Goal: Check status: Check status

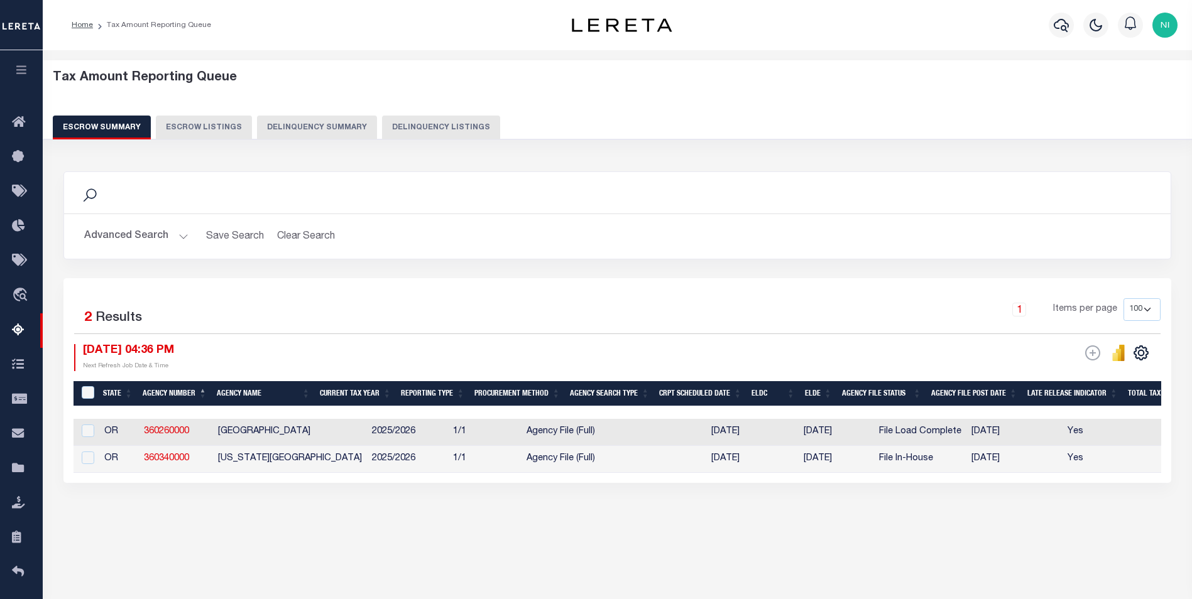
select select "100"
click at [811, 557] on div "Tax Amount Reporting Queue Escrow Summary Escrow Listings In" at bounding box center [617, 311] width 1142 height 496
click at [182, 239] on button "Advanced Search" at bounding box center [136, 236] width 104 height 25
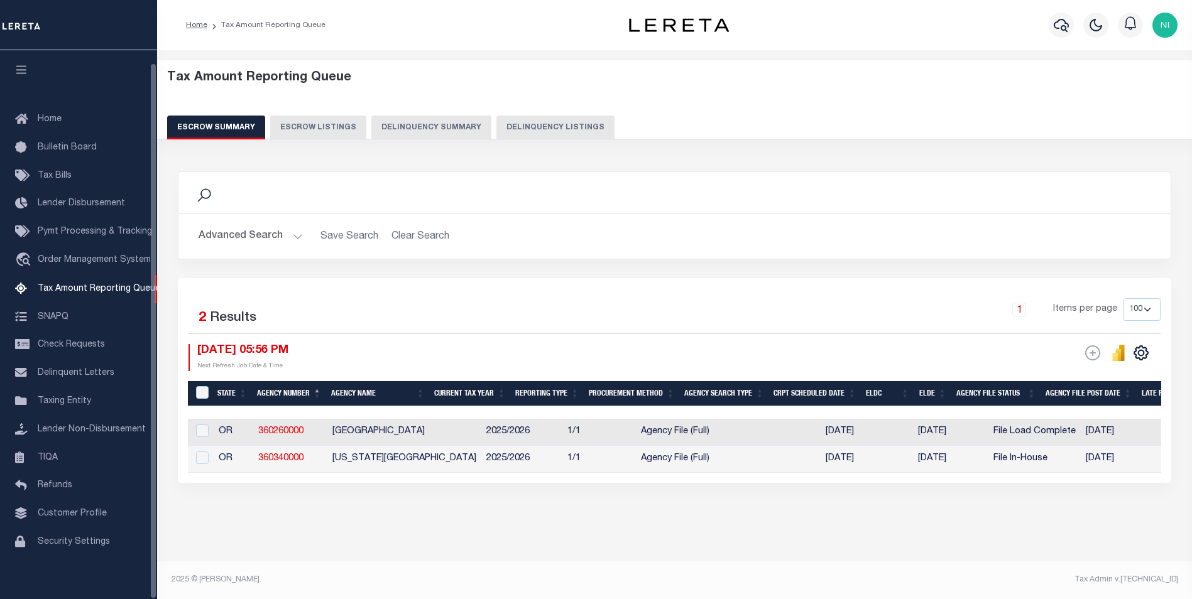
select select "100"
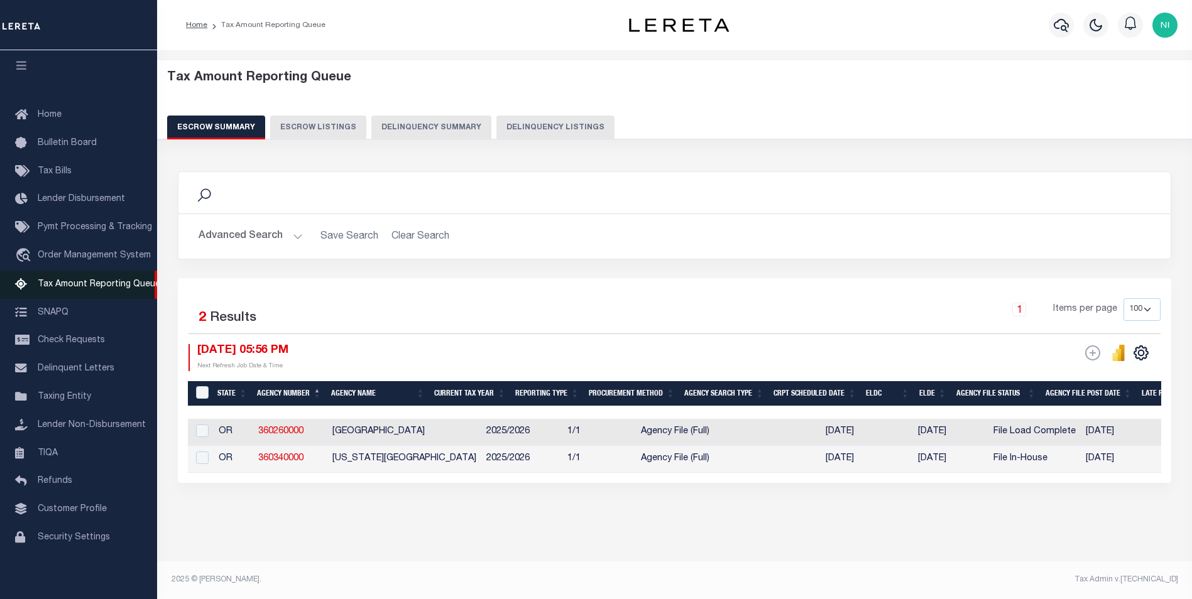
click at [97, 280] on span "Tax Amount Reporting Queue" at bounding box center [99, 284] width 123 height 9
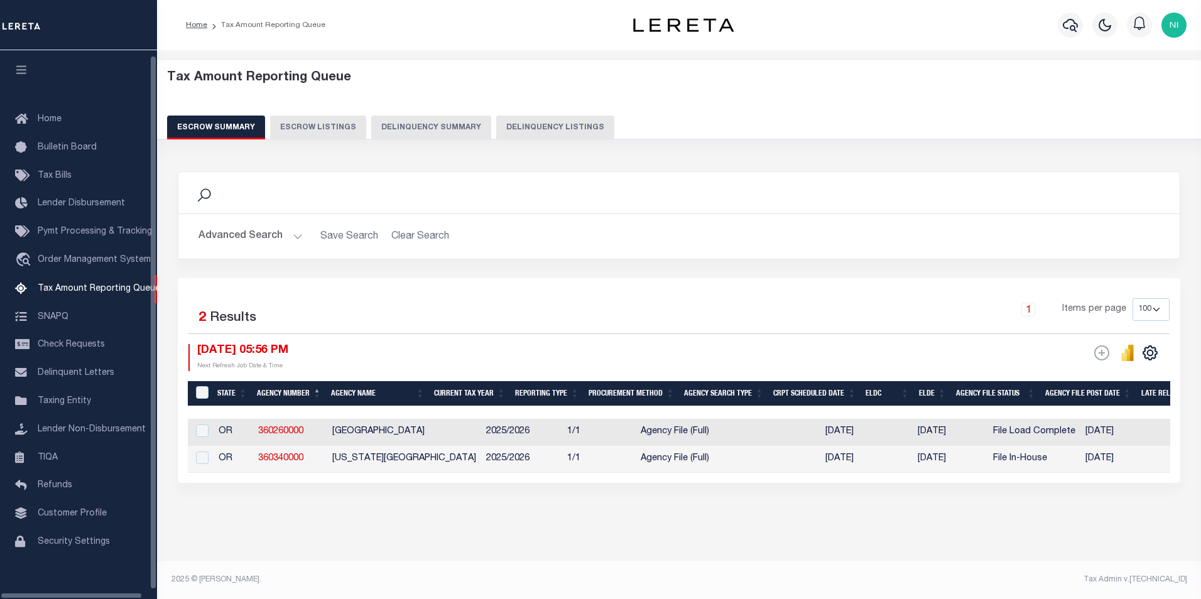
select select
select select "7"
select select "100"
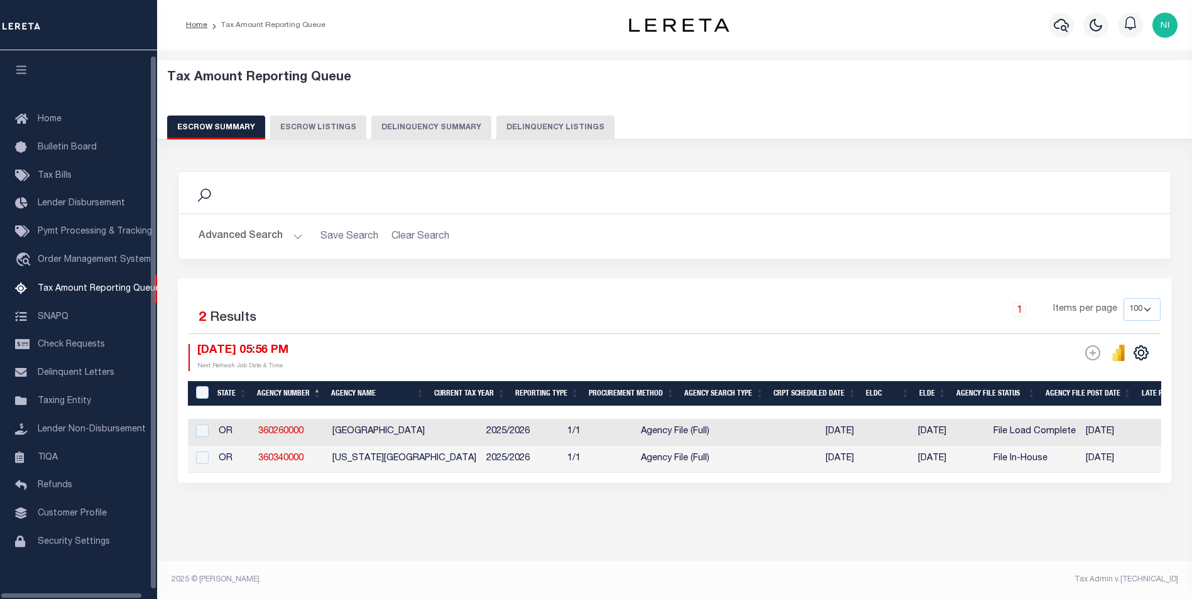
scroll to position [13, 0]
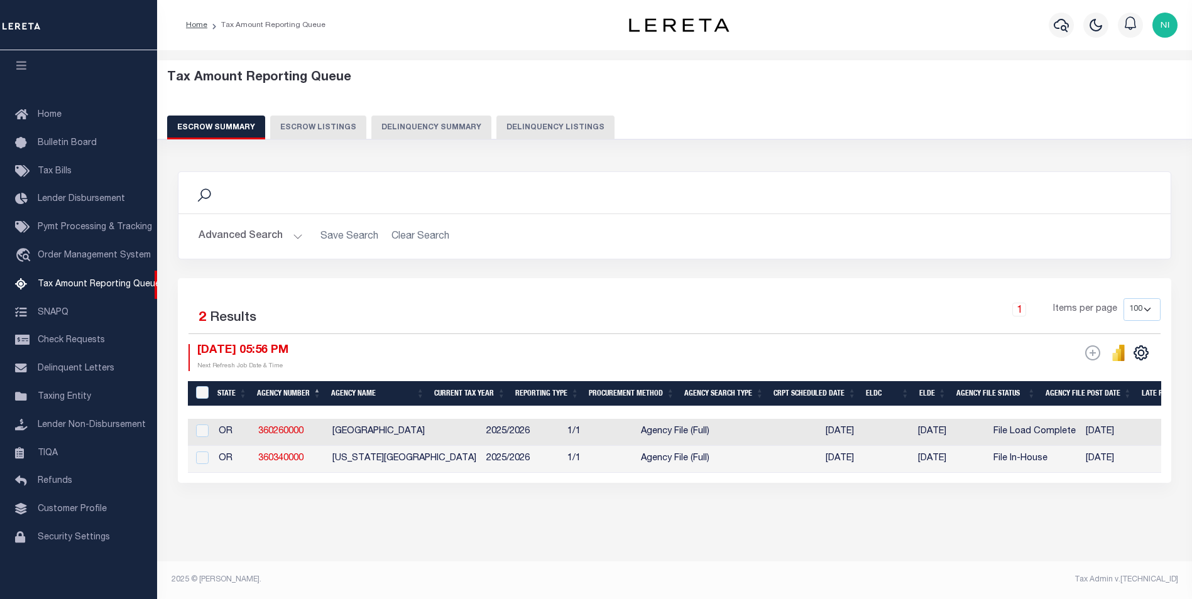
click at [293, 237] on button "Advanced Search" at bounding box center [251, 236] width 104 height 25
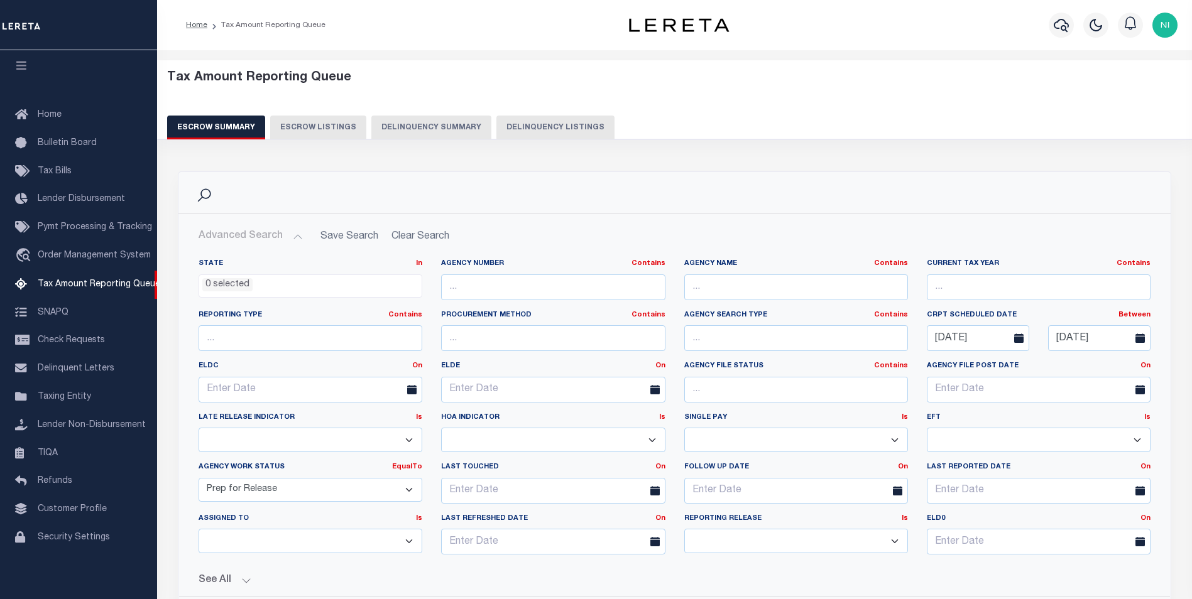
click at [896, 542] on select "Prelim Final" at bounding box center [796, 541] width 224 height 25
click at [897, 542] on select "Prelim Final" at bounding box center [796, 541] width 224 height 25
click at [409, 488] on select "New In Progress Pending Agency Follow-up Pending QC Ready for Release Prep for …" at bounding box center [311, 490] width 224 height 25
select select
click at [199, 478] on select "New In Progress Pending Agency Follow-up Pending QC Ready for Release Prep for …" at bounding box center [311, 490] width 224 height 25
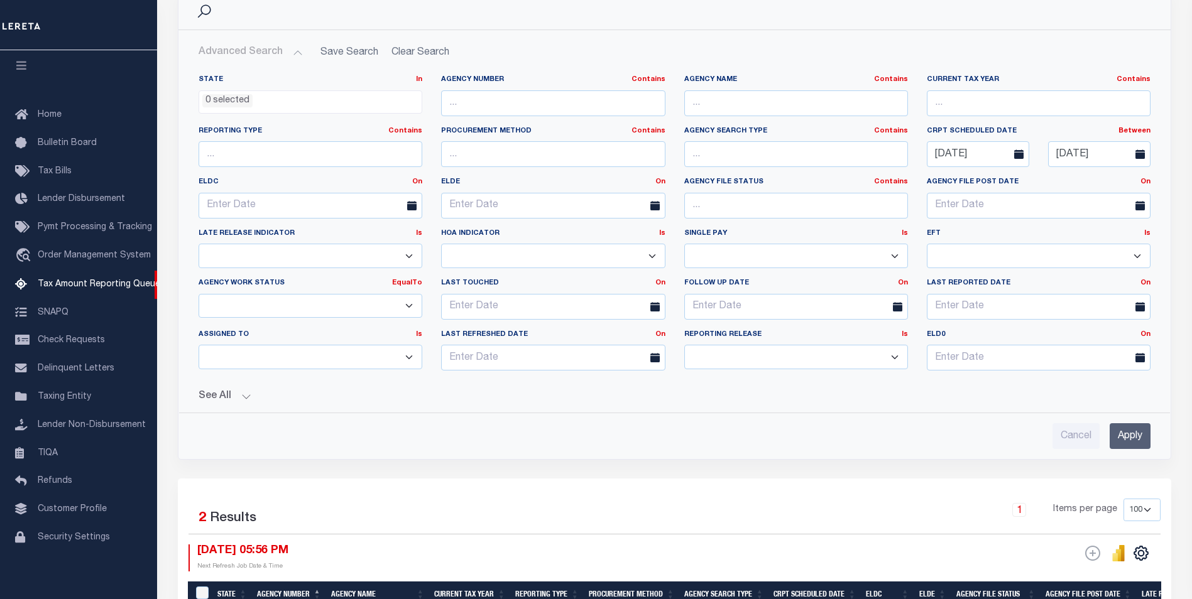
scroll to position [251, 0]
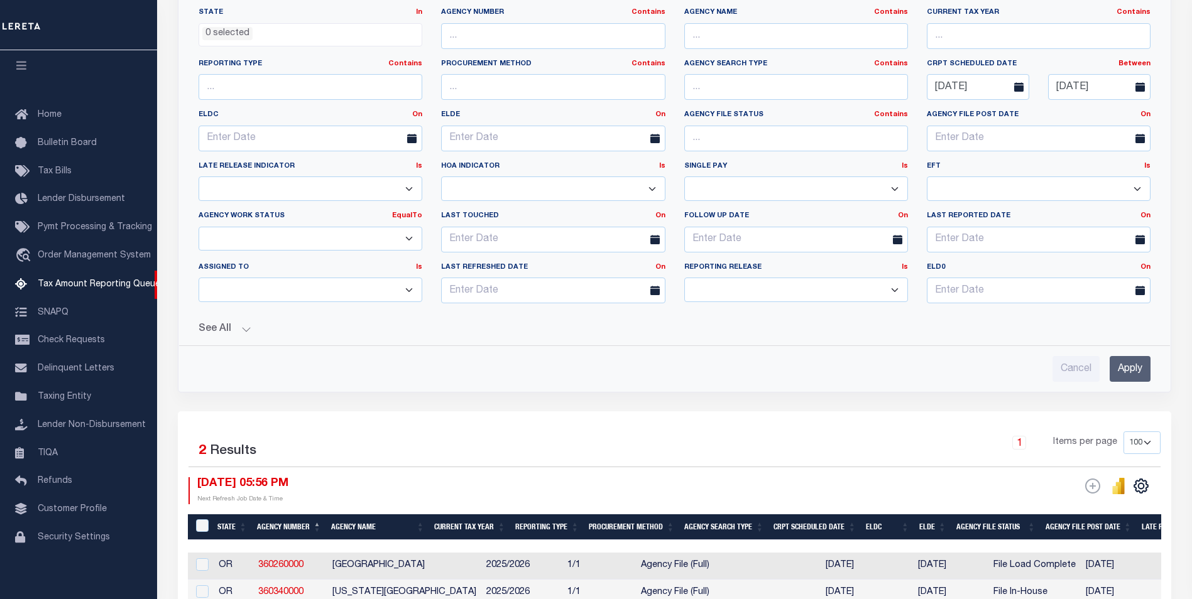
click at [1130, 375] on input "Apply" at bounding box center [1130, 369] width 41 height 26
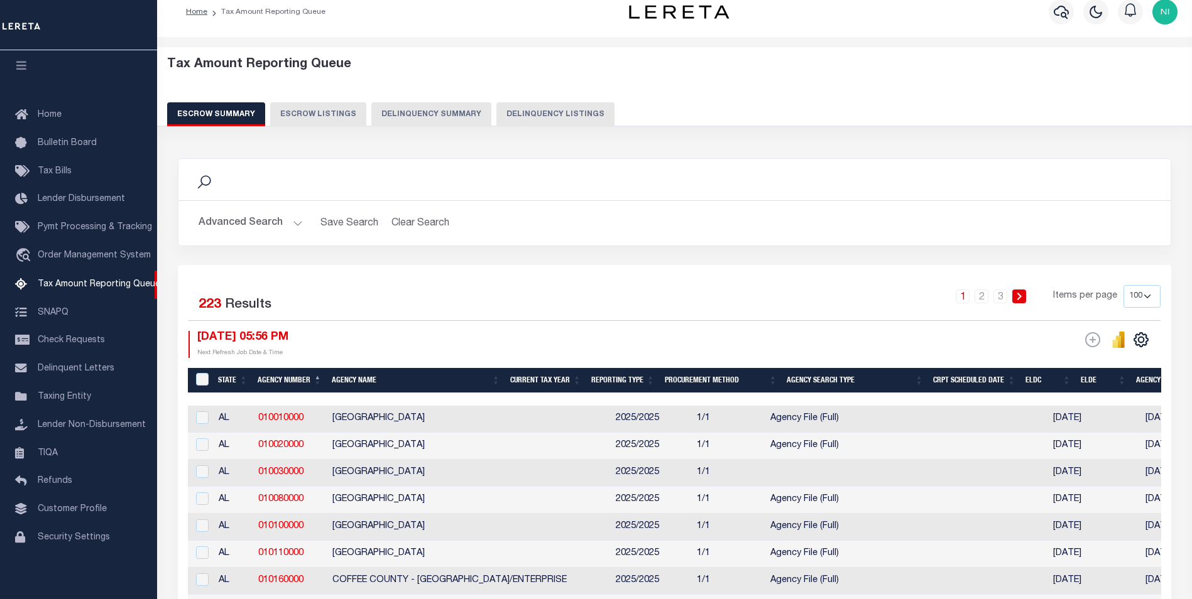
scroll to position [0, 0]
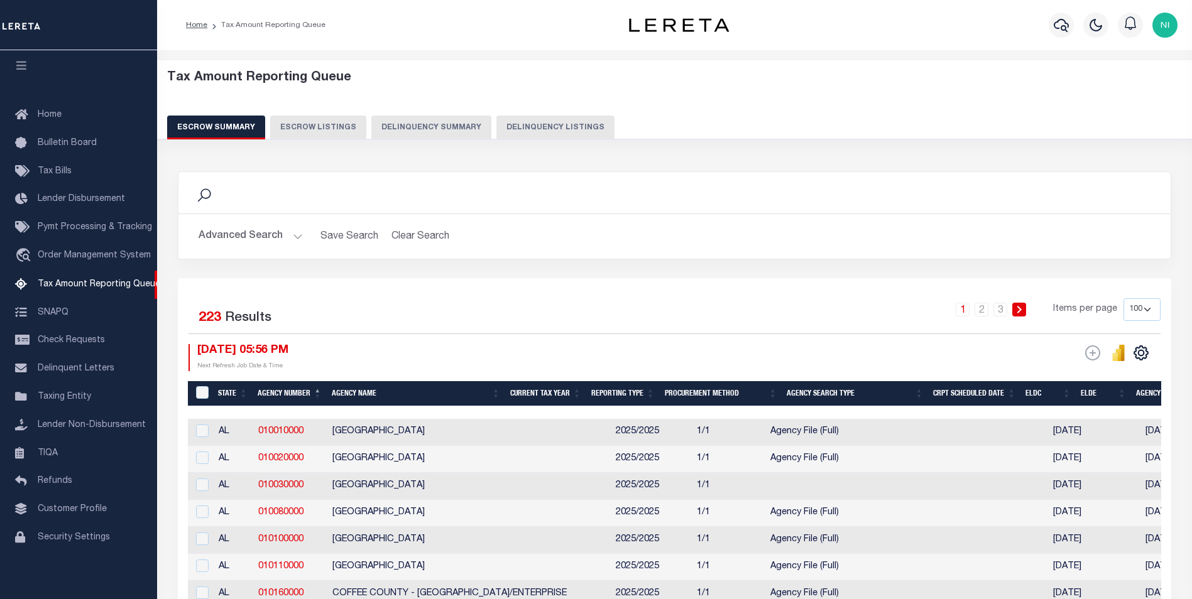
click at [1135, 309] on select "10 25 50 100 500" at bounding box center [1142, 309] width 37 height 23
select select "500"
click at [1124, 298] on select "10 25 50 100 500" at bounding box center [1142, 309] width 37 height 23
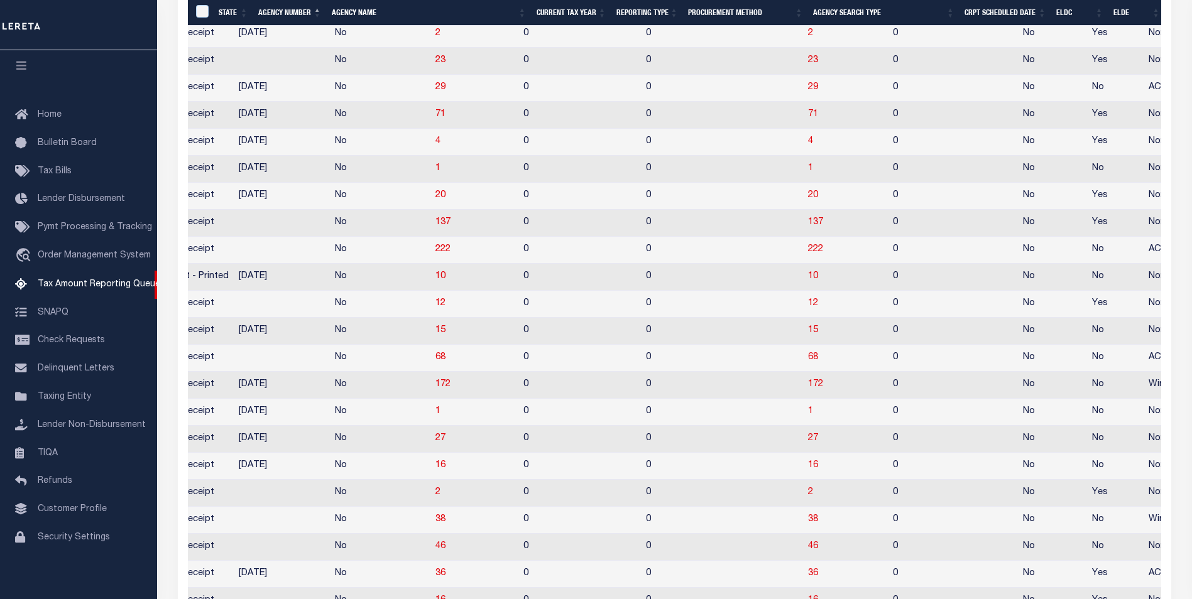
scroll to position [591, 0]
